Goal: Information Seeking & Learning: Check status

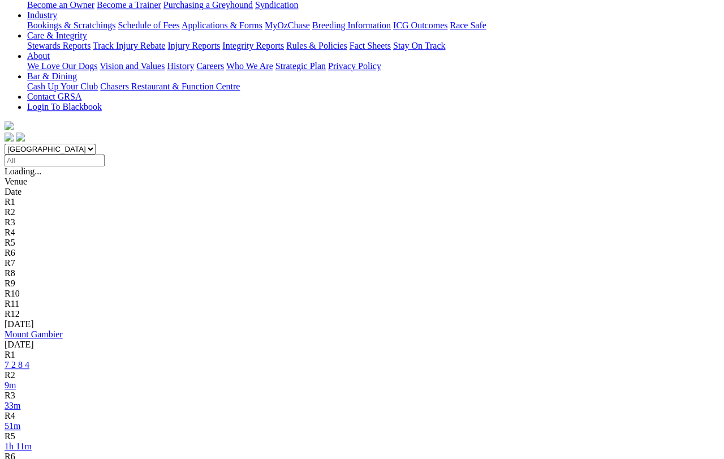
scroll to position [226, 0]
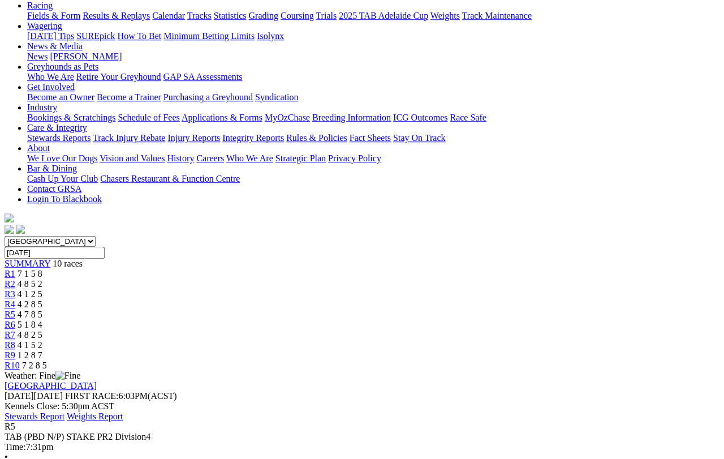
scroll to position [135, 0]
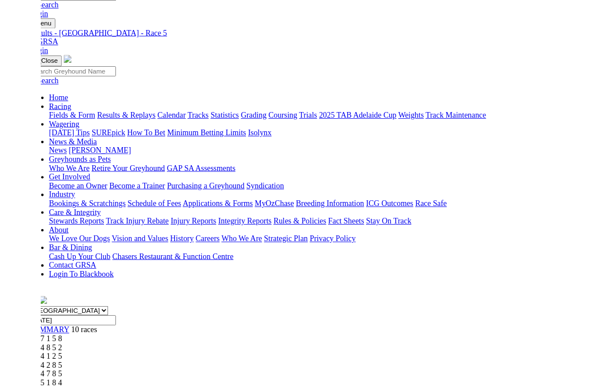
scroll to position [165, 0]
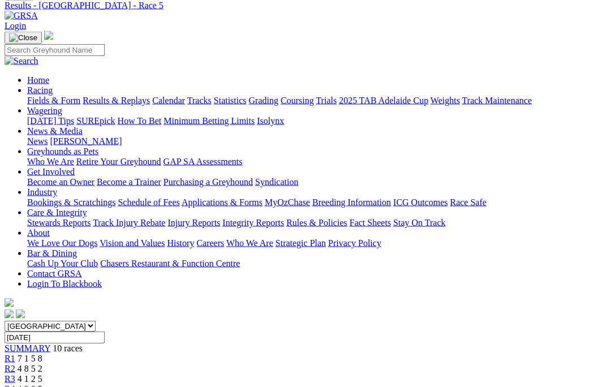
scroll to position [49, 0]
click at [15, 353] on span "R1" at bounding box center [10, 358] width 11 height 10
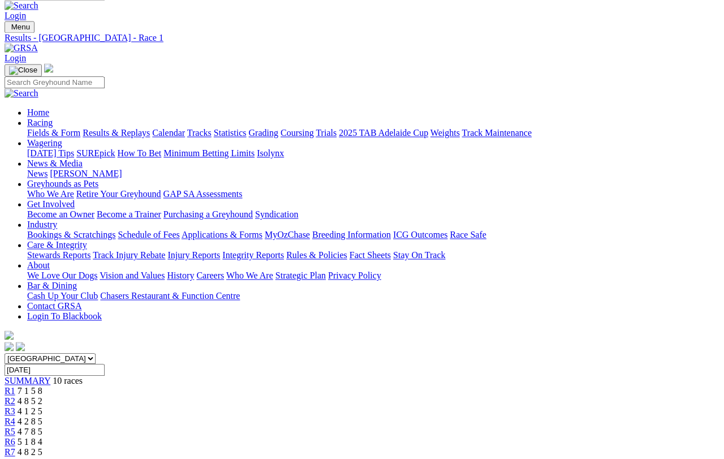
scroll to position [16, 0]
click at [15, 396] on span "R2" at bounding box center [10, 401] width 11 height 10
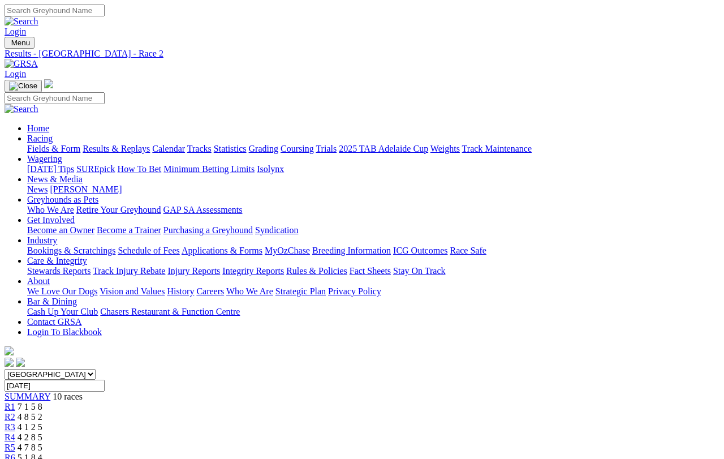
scroll to position [13, 0]
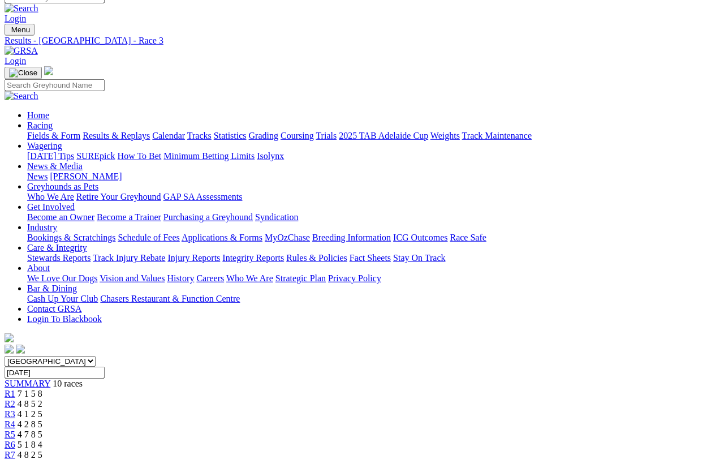
click at [15, 419] on span "R4" at bounding box center [10, 424] width 11 height 10
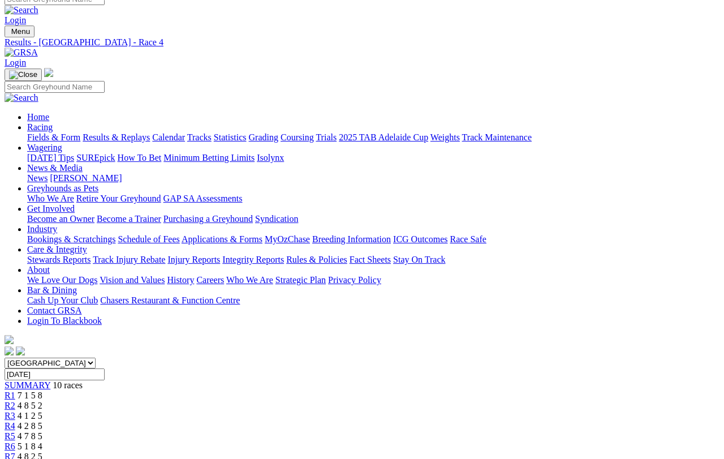
scroll to position [17, 0]
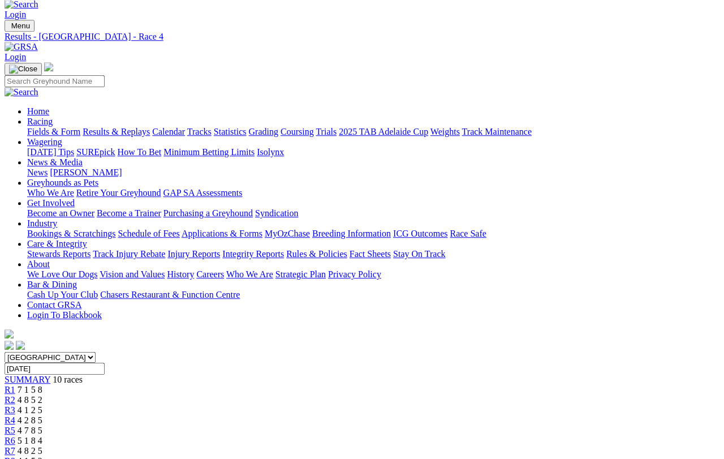
click at [15, 425] on link "R5" at bounding box center [10, 430] width 11 height 10
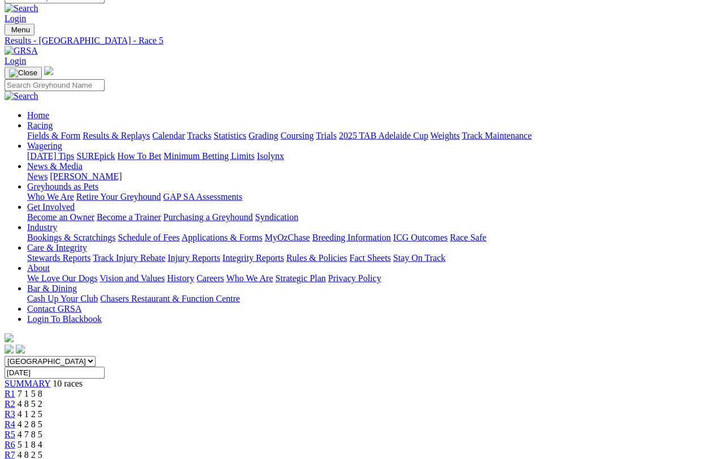
scroll to position [13, 0]
click at [15, 440] on span "R6" at bounding box center [10, 445] width 11 height 10
click at [15, 408] on span "R7" at bounding box center [10, 455] width 11 height 10
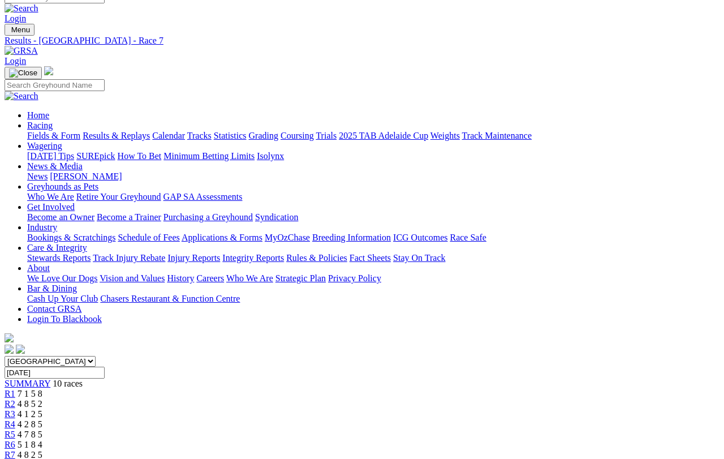
click at [15, 458] on span "R8" at bounding box center [10, 465] width 11 height 10
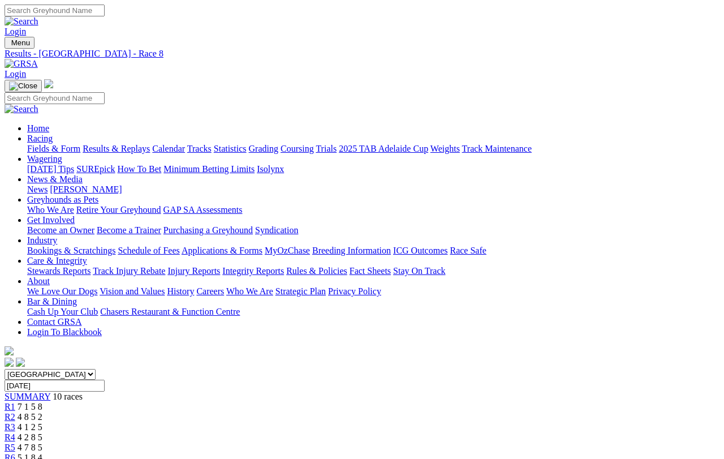
scroll to position [13, 0]
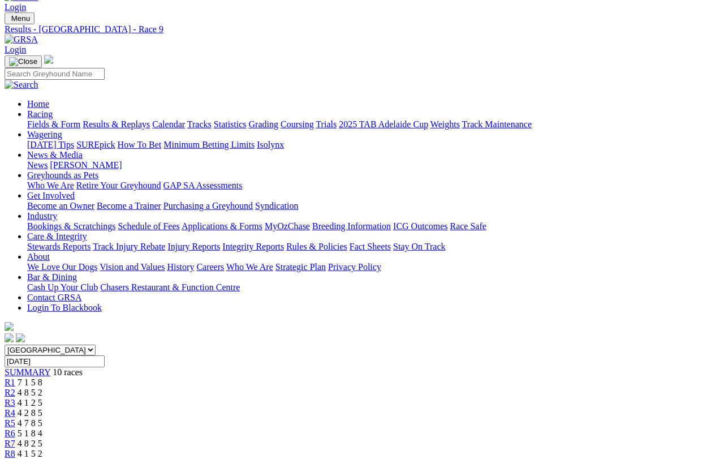
scroll to position [25, 0]
